Goal: Task Accomplishment & Management: Complete application form

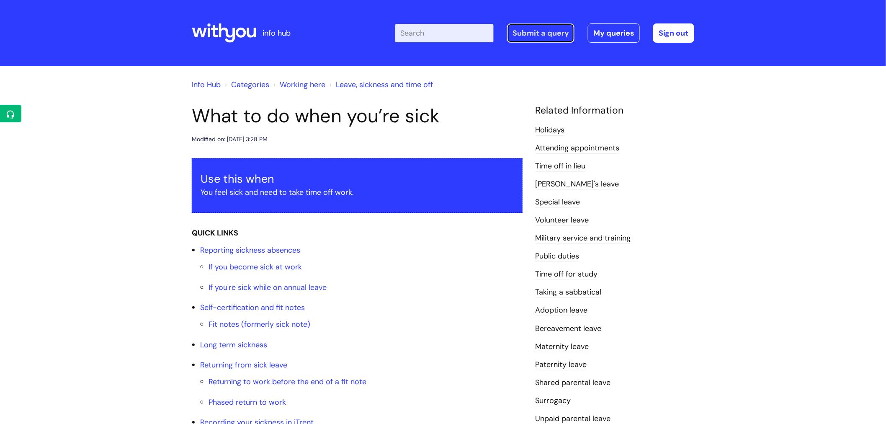
click at [532, 32] on link "Submit a query" at bounding box center [540, 32] width 67 height 19
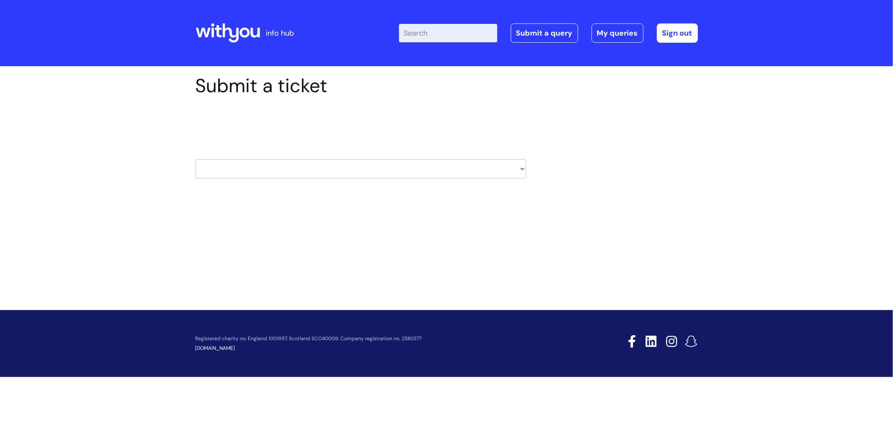
click at [450, 28] on input "Enter your search term here..." at bounding box center [448, 33] width 98 height 18
type input "invoice"
click button "Search" at bounding box center [0, 0] width 0 height 0
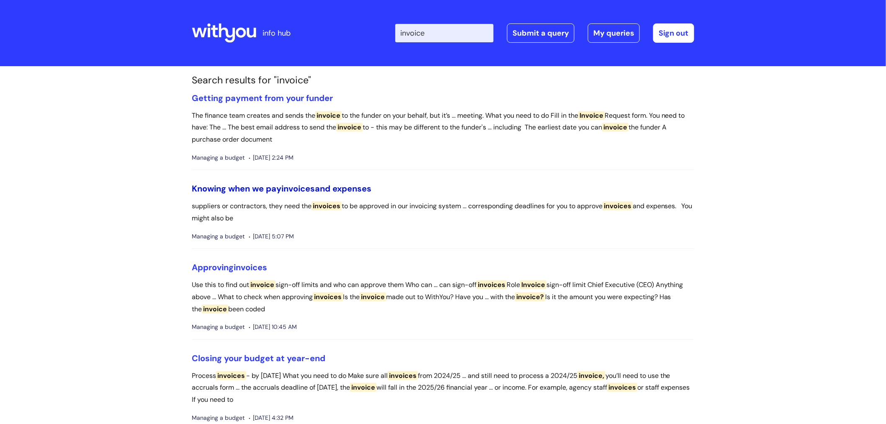
click at [314, 191] on span "invoices" at bounding box center [297, 188] width 33 height 11
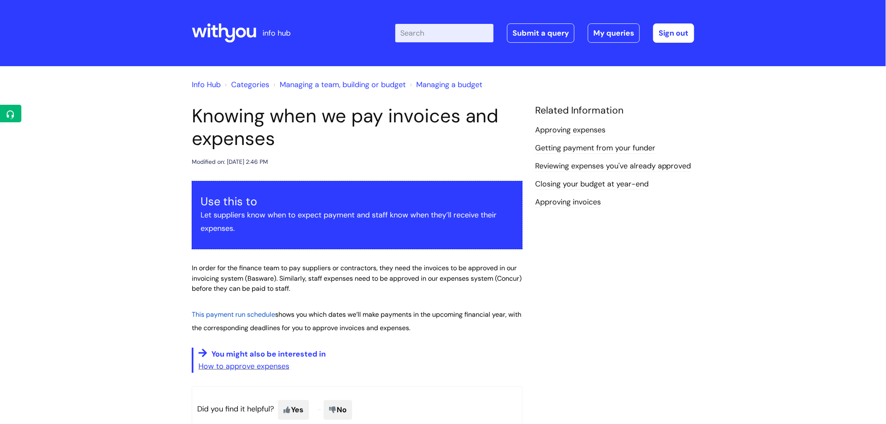
scroll to position [46, 0]
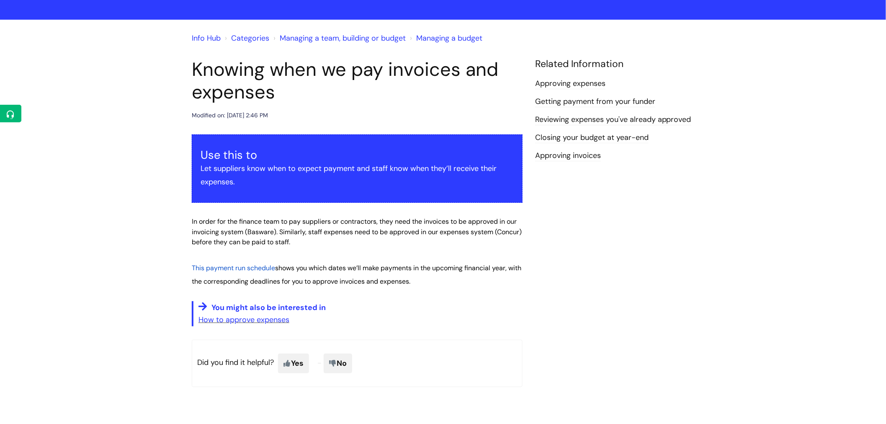
click at [264, 270] on span "This payment run schedule" at bounding box center [233, 267] width 83 height 9
click at [577, 157] on link "Approving invoices" at bounding box center [568, 155] width 66 height 11
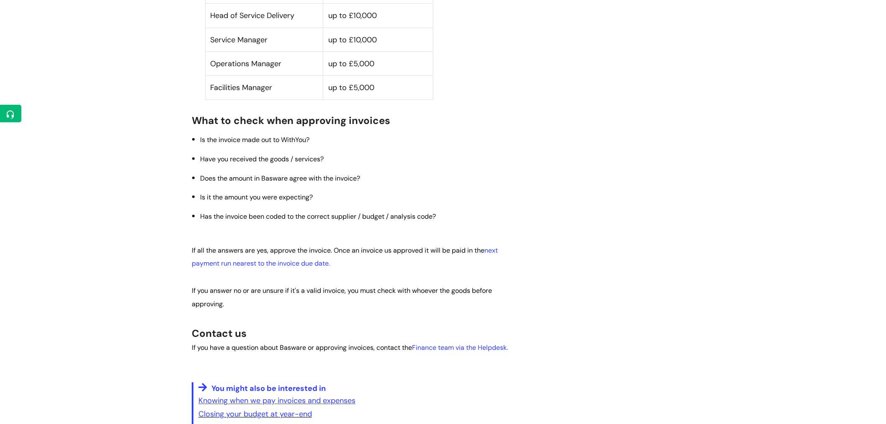
scroll to position [419, 0]
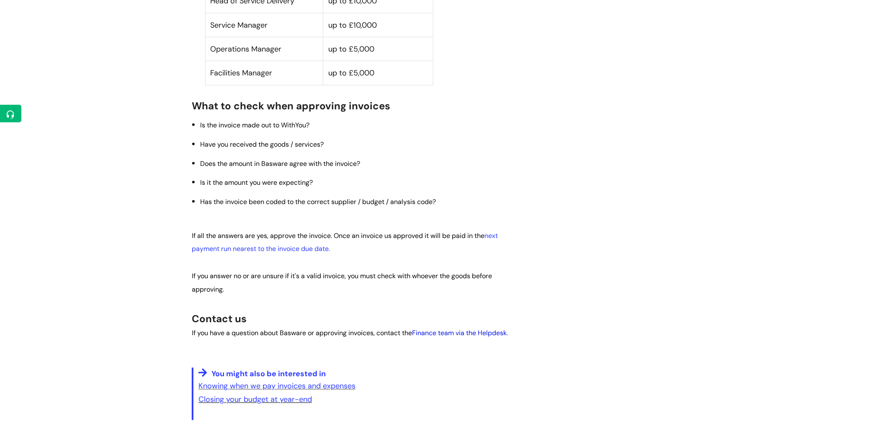
click at [466, 334] on link "Finance team via the Helpdesk." at bounding box center [460, 333] width 96 height 9
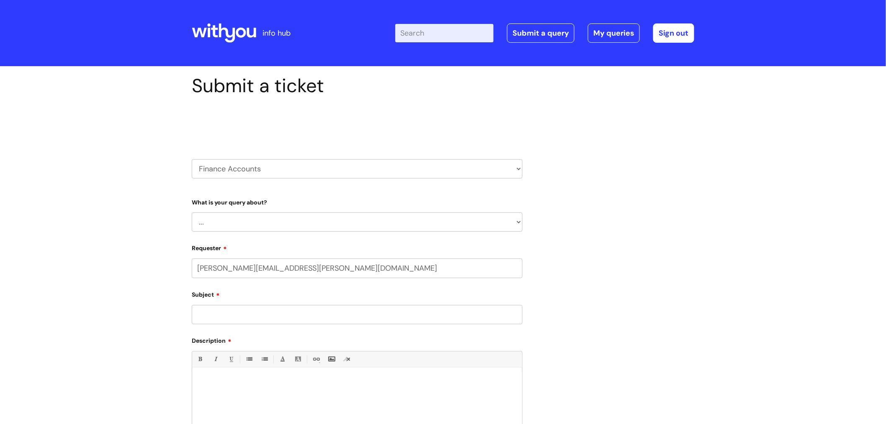
click at [349, 226] on select "... Finance Systems Finance Requests (inc. Expenses) Invoices Research" at bounding box center [357, 221] width 331 height 19
select select "Invoices"
click at [192, 213] on select "... Finance Systems Finance Requests (inc. Expenses) Invoices Research" at bounding box center [357, 221] width 331 height 19
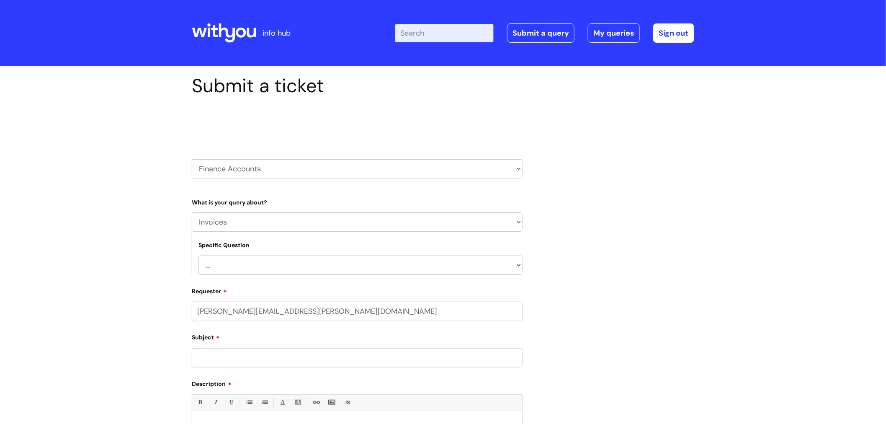
click at [262, 268] on select "... Customer Invoice Supplier Invoices" at bounding box center [360, 264] width 324 height 19
select select "Supplier Invoices"
click at [198, 256] on select "... Customer Invoice Supplier Invoices" at bounding box center [360, 264] width 324 height 19
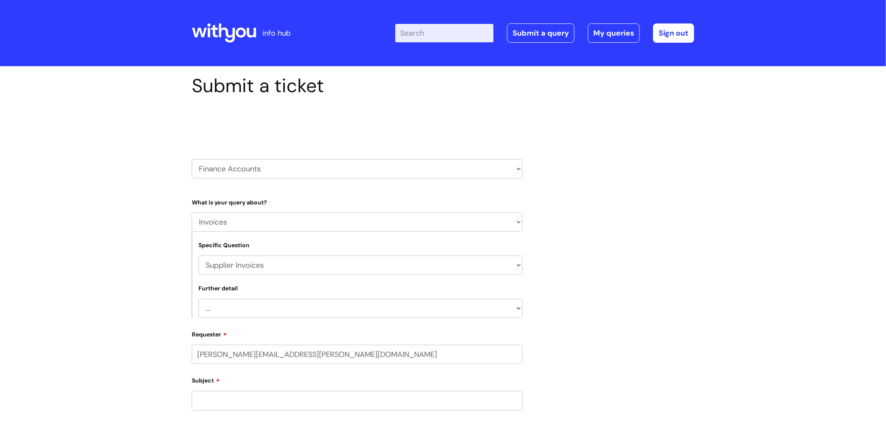
click at [246, 312] on select "... Invoices to add to Basware Payment Dates Remittance advice requests Urgent …" at bounding box center [360, 307] width 324 height 19
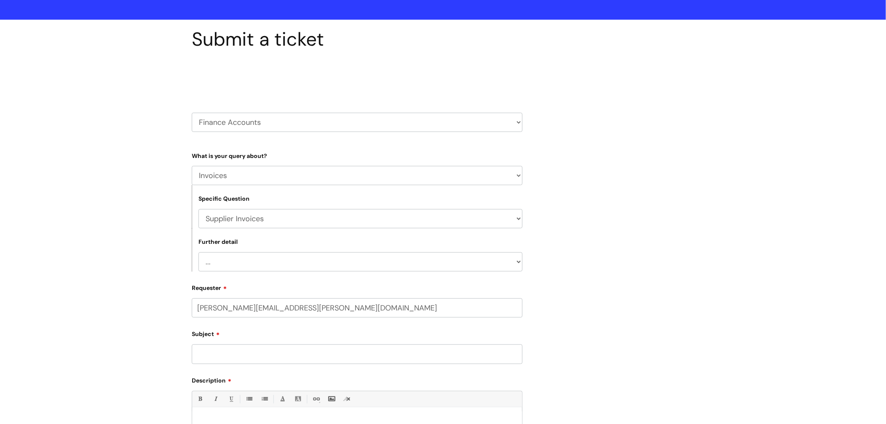
drag, startPoint x: 327, startPoint y: 265, endPoint x: 311, endPoint y: 271, distance: 16.6
click at [327, 265] on select "... Invoices to add to Basware Payment Dates Remittance advice requests Urgent …" at bounding box center [360, 261] width 324 height 19
select select "Invoices to add to Basware"
click at [198, 253] on select "... Invoices to add to Basware Payment Dates Remittance advice requests Urgent …" at bounding box center [360, 261] width 324 height 19
click at [256, 361] on input "Subject" at bounding box center [357, 353] width 331 height 19
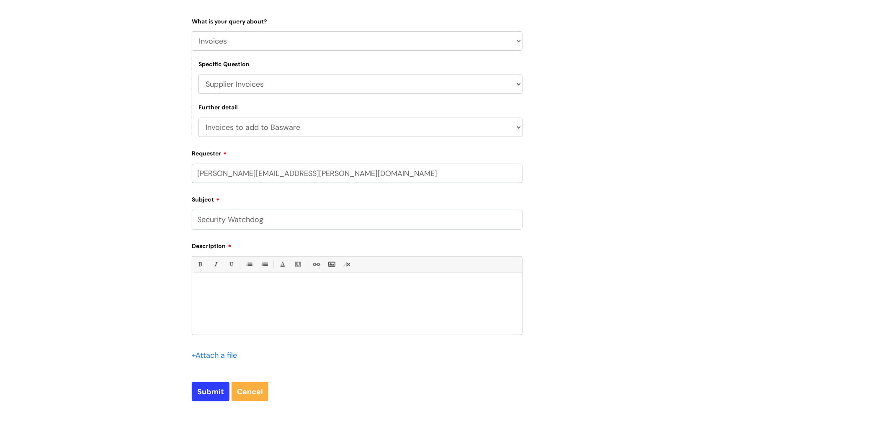
scroll to position [186, 0]
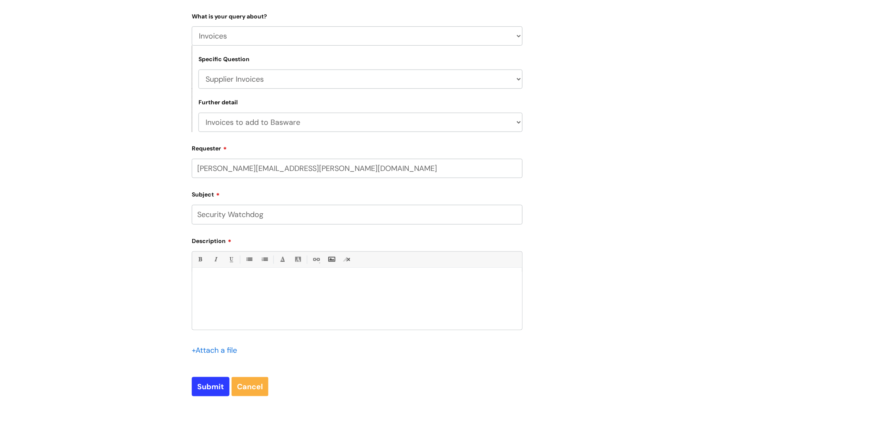
type input "Security Watchdog"
click at [262, 289] on div at bounding box center [357, 301] width 330 height 58
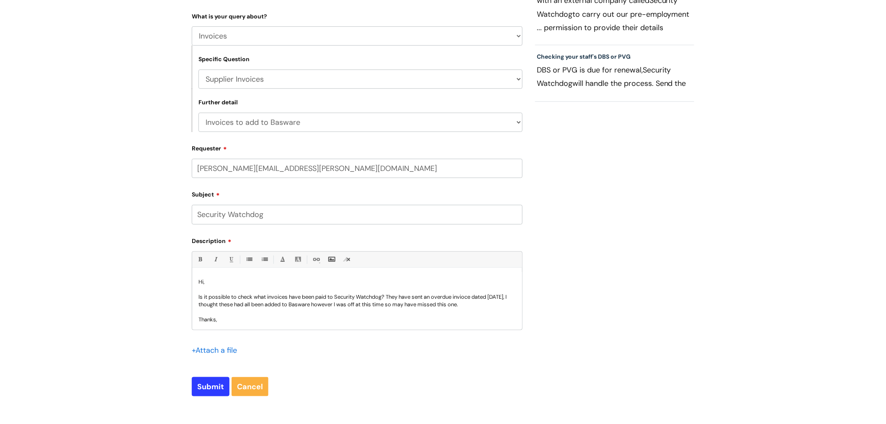
scroll to position [1, 0]
drag, startPoint x: 471, startPoint y: 299, endPoint x: 466, endPoint y: 299, distance: 5.0
click at [466, 299] on p "Is it possible to check what invoices have been paid to Security Watchdog? They…" at bounding box center [356, 299] width 317 height 15
click at [495, 298] on p "Is it possible to check what invoices have been paid to Security Watchdog? They…" at bounding box center [356, 299] width 317 height 15
click at [497, 297] on p "Is it possible to check what invoices have been paid to Security Watchdog? They…" at bounding box center [356, 299] width 317 height 15
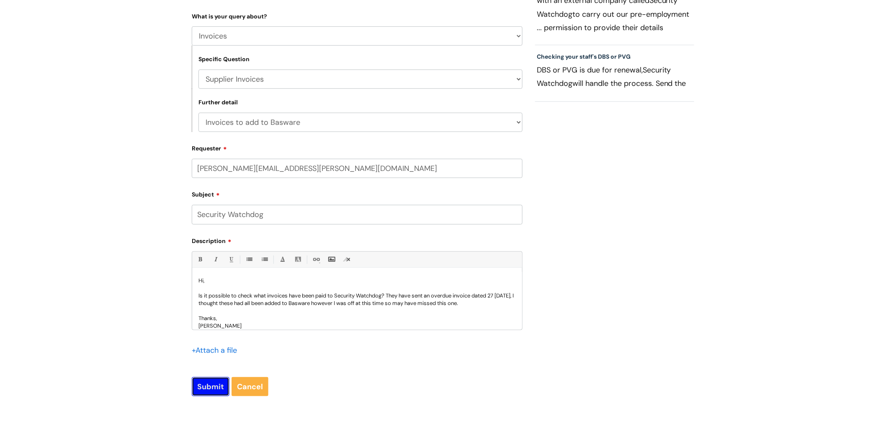
click at [212, 391] on input "Submit" at bounding box center [211, 386] width 38 height 19
type input "Please Wait..."
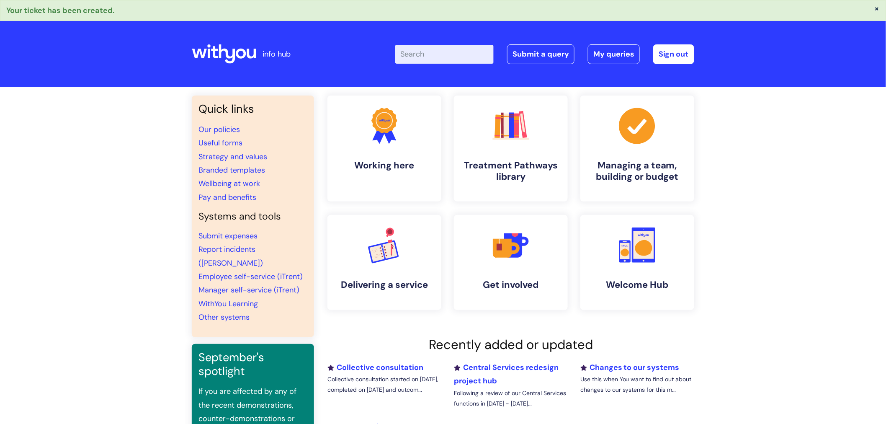
click at [449, 51] on input "Enter your search term here..." at bounding box center [444, 54] width 98 height 18
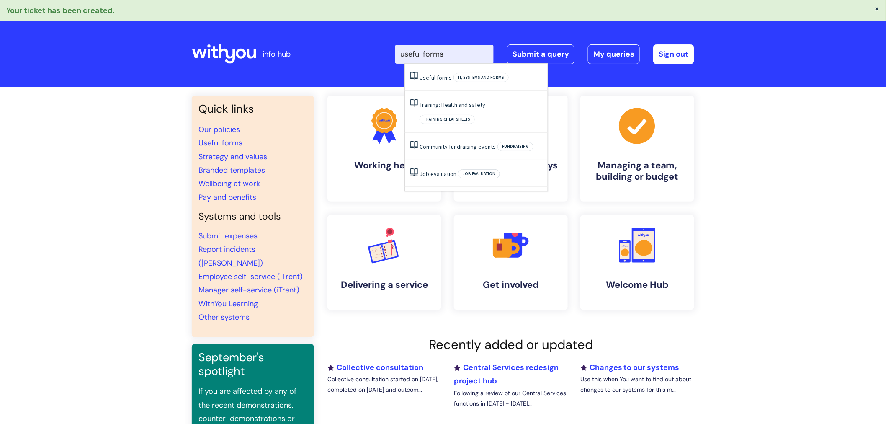
type input "useful forms"
click button "Search" at bounding box center [0, 0] width 0 height 0
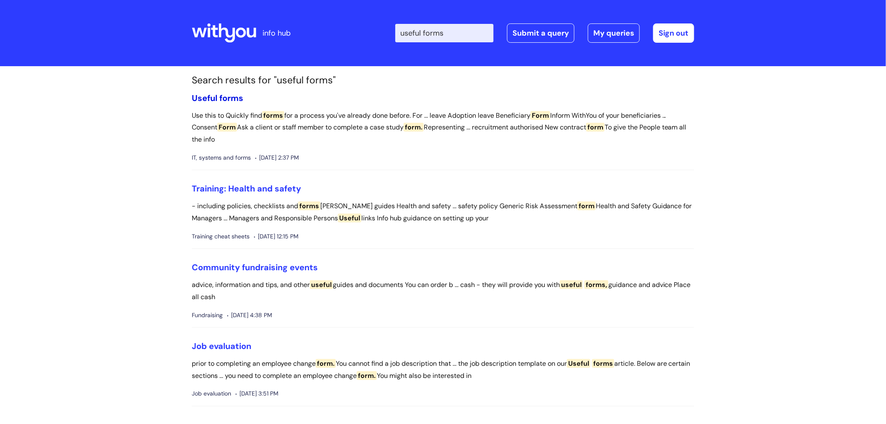
click at [226, 92] on span "forms" at bounding box center [231, 97] width 24 height 11
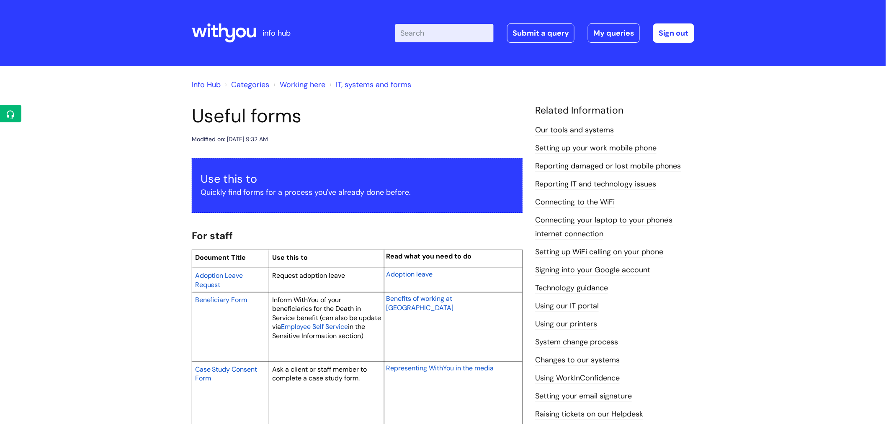
click at [481, 29] on input "Enter your search term here..." at bounding box center [444, 33] width 98 height 18
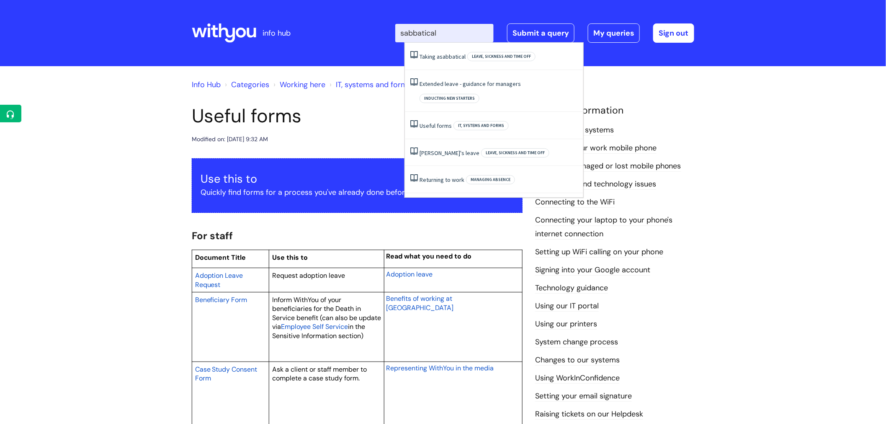
type input "sabbatical"
click button "Search" at bounding box center [0, 0] width 0 height 0
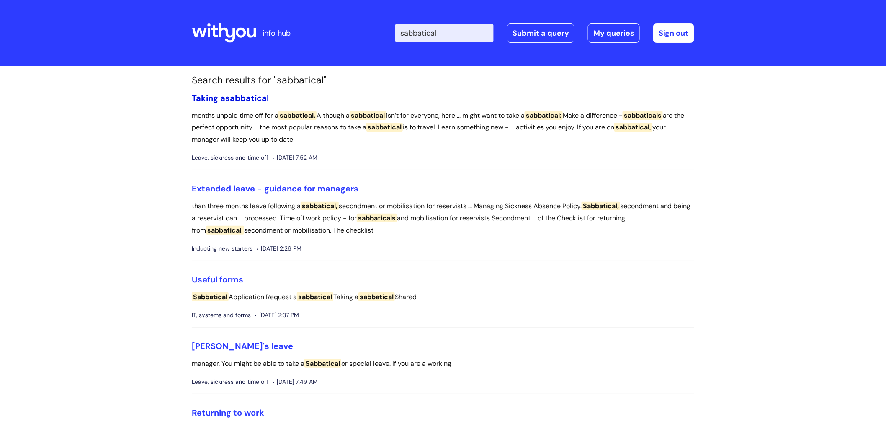
click at [216, 96] on link "Taking a sabbatical" at bounding box center [230, 97] width 77 height 11
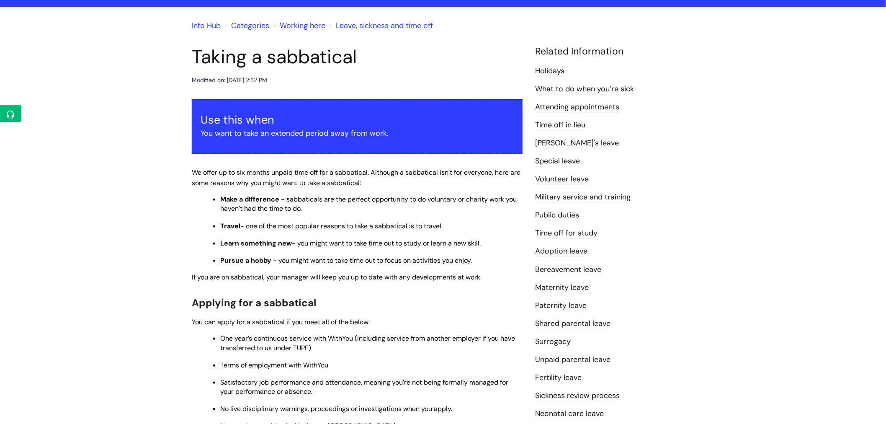
scroll to position [232, 0]
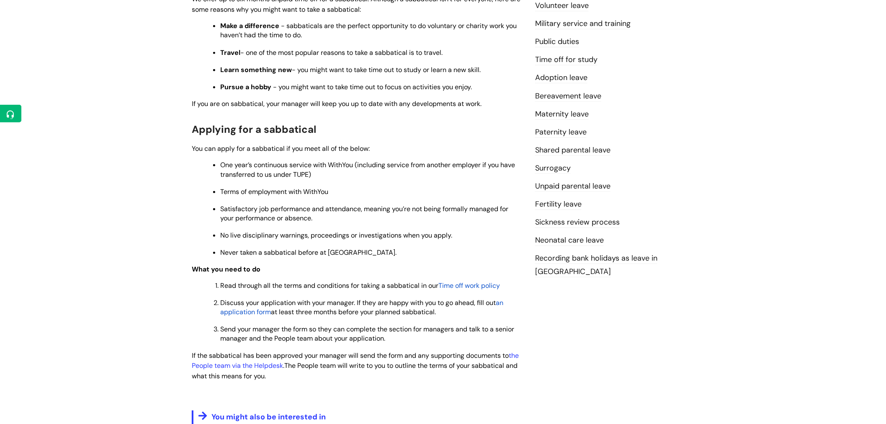
click at [503, 303] on span "an application form" at bounding box center [361, 307] width 283 height 18
